Goal: Find specific page/section: Find specific page/section

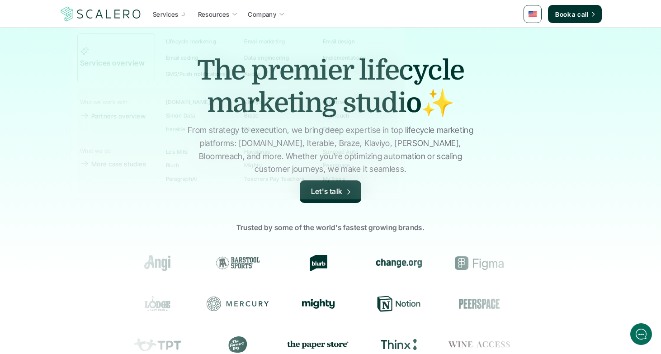
click at [125, 15] on img at bounding box center [100, 13] width 83 height 17
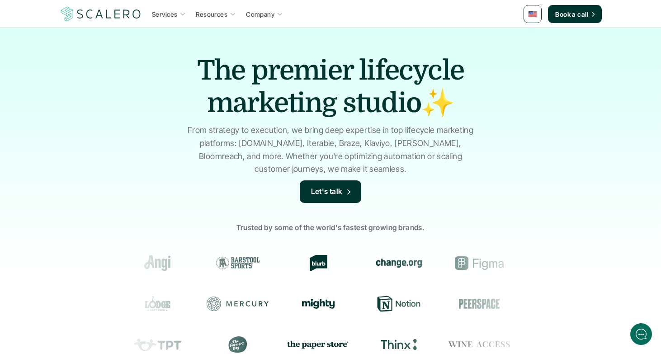
click at [122, 12] on img at bounding box center [100, 13] width 83 height 17
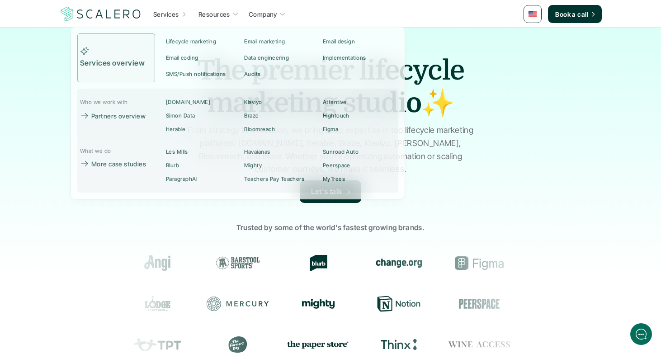
click at [162, 13] on p "Services" at bounding box center [165, 13] width 25 height 9
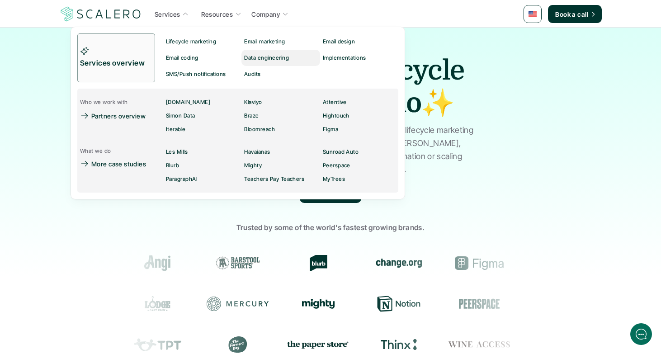
click at [327, 55] on p "Implementations" at bounding box center [344, 58] width 43 height 6
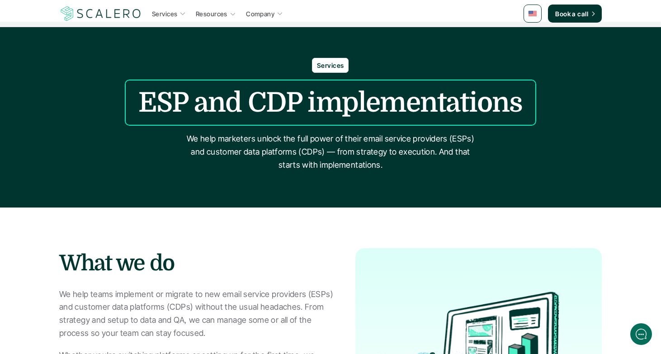
scroll to position [7, 0]
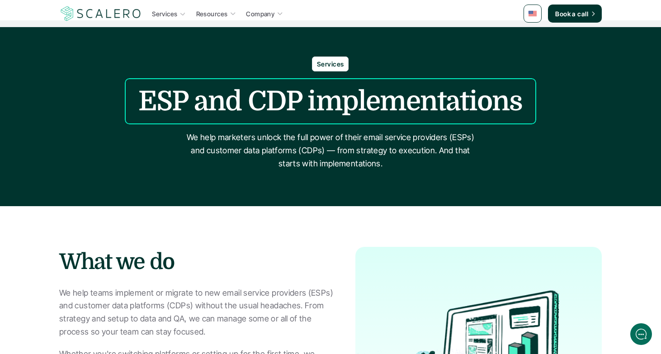
click at [123, 9] on img at bounding box center [100, 13] width 83 height 17
